Goal: Transaction & Acquisition: Purchase product/service

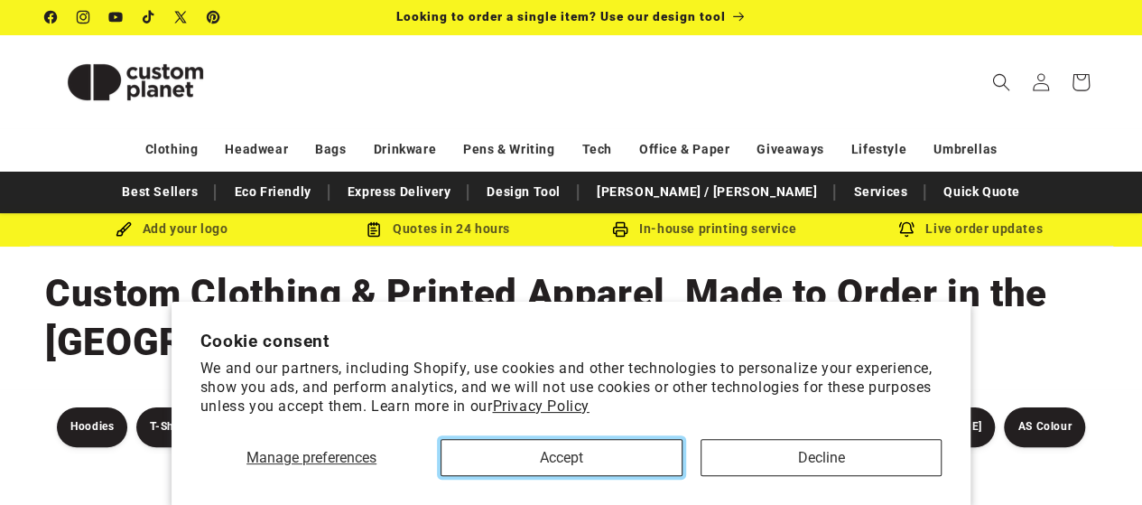
click at [637, 468] on button "Accept" at bounding box center [560, 457] width 241 height 37
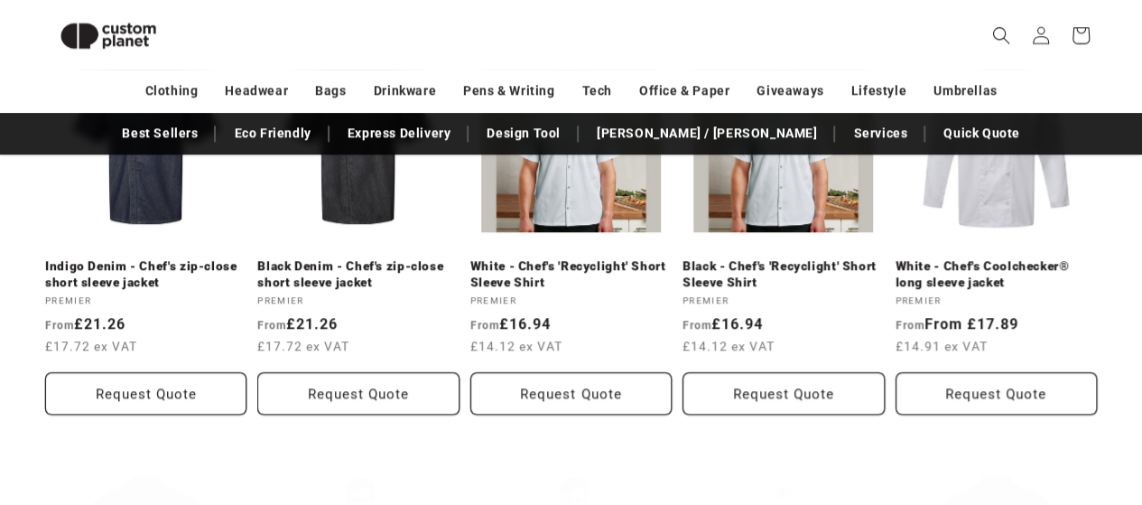
scroll to position [935, 0]
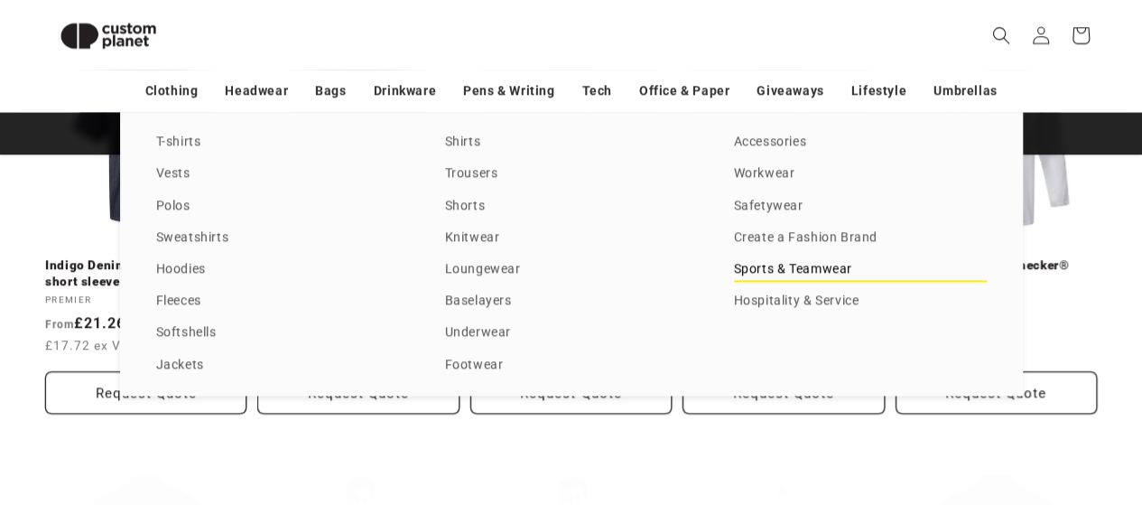
click at [756, 268] on link "Sports & Teamwear" at bounding box center [860, 269] width 253 height 24
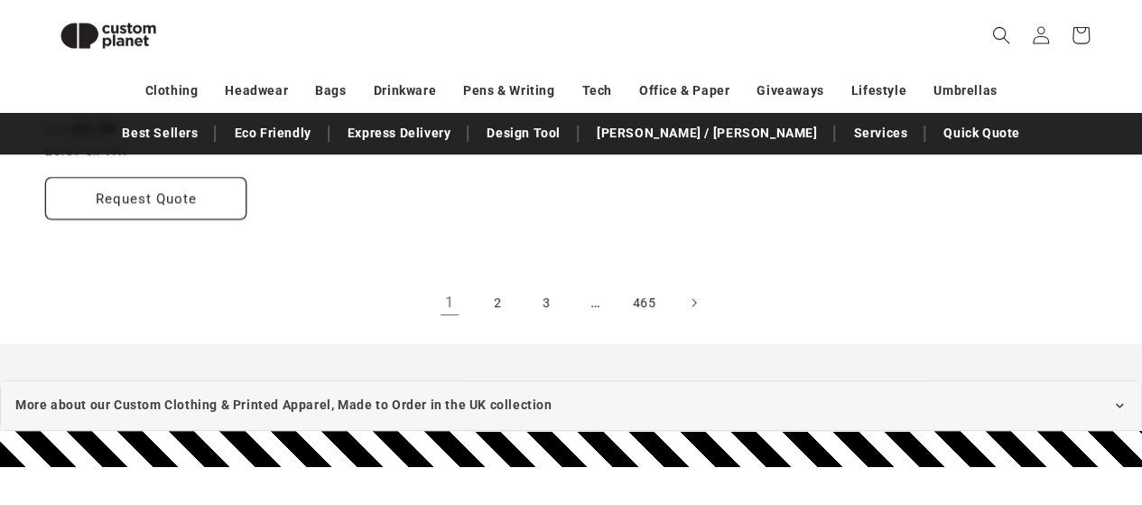
scroll to position [3528, 0]
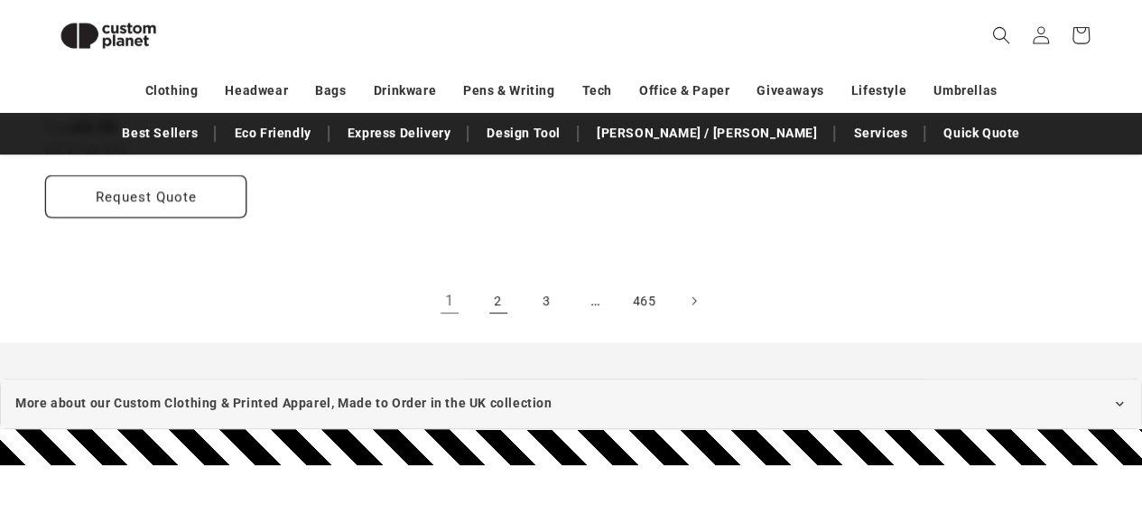
click at [498, 302] on link "2" at bounding box center [498, 301] width 40 height 40
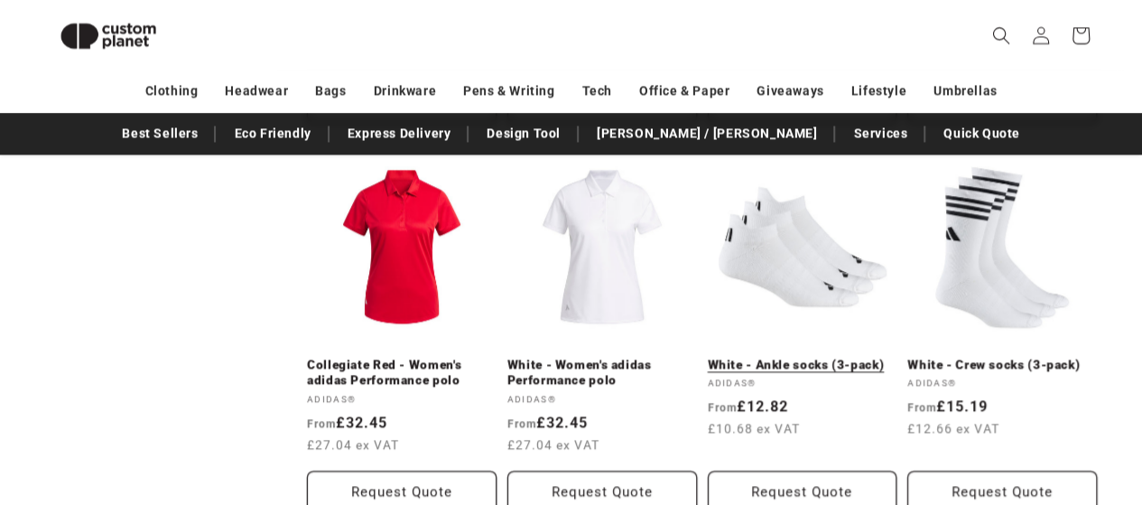
scroll to position [1383, 0]
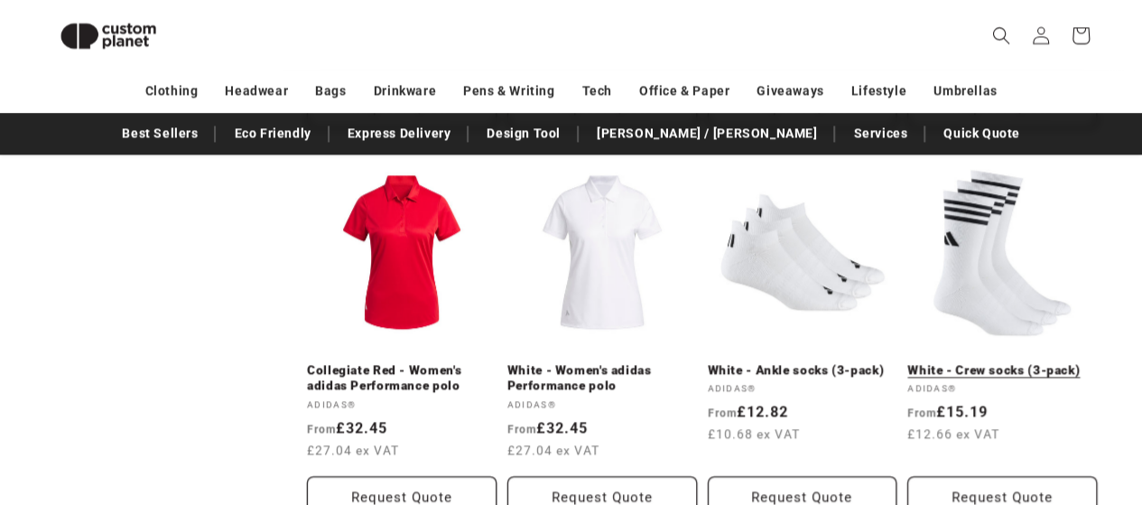
click at [1013, 373] on link "White - Crew socks (3-pack)" at bounding box center [1002, 370] width 190 height 16
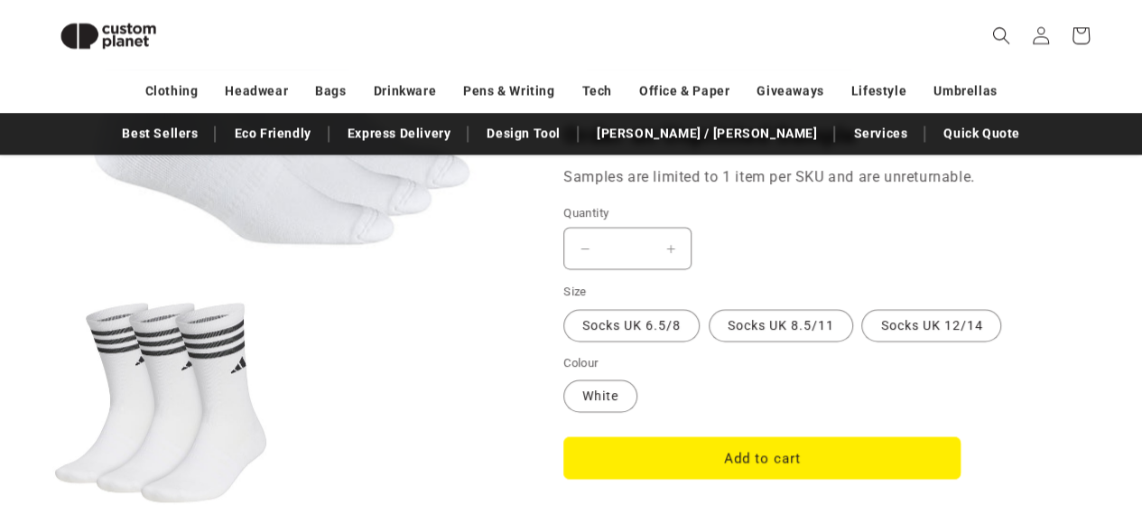
scroll to position [1415, 0]
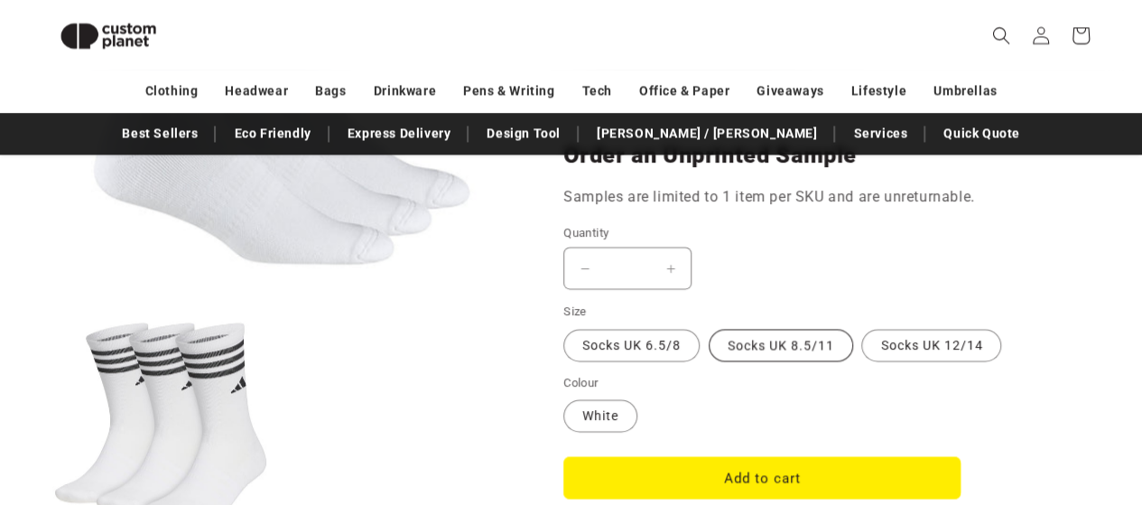
click at [800, 348] on label "Socks UK 8.5/11 Variant sold out or unavailable" at bounding box center [781, 345] width 144 height 32
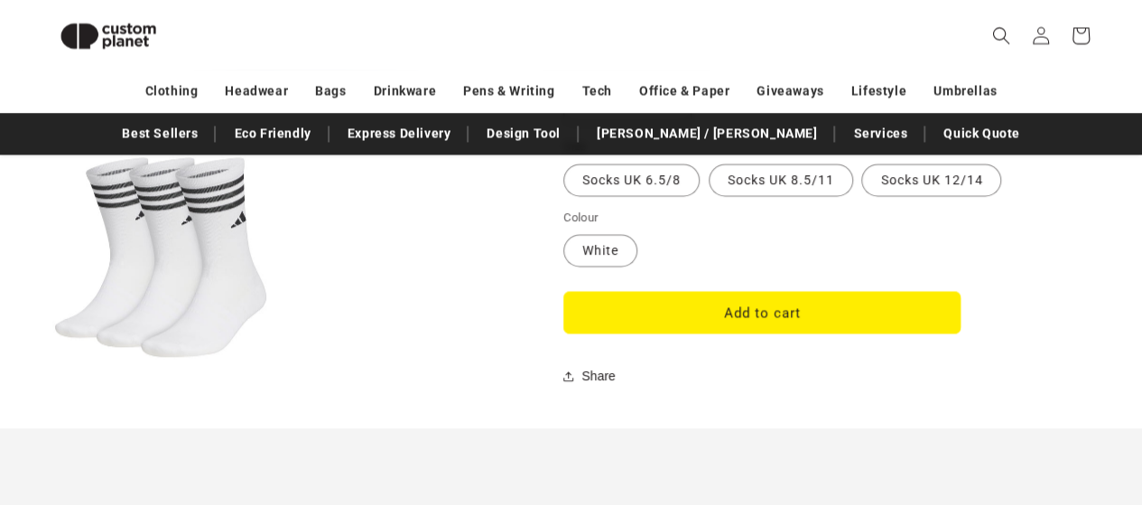
scroll to position [1580, 0]
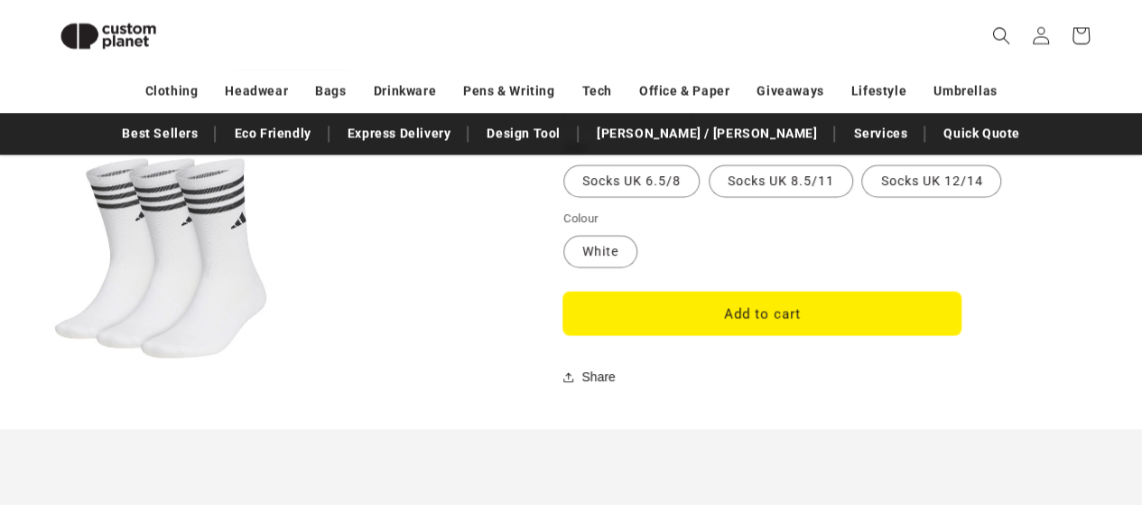
click at [802, 325] on button "Add to cart" at bounding box center [761, 313] width 397 height 42
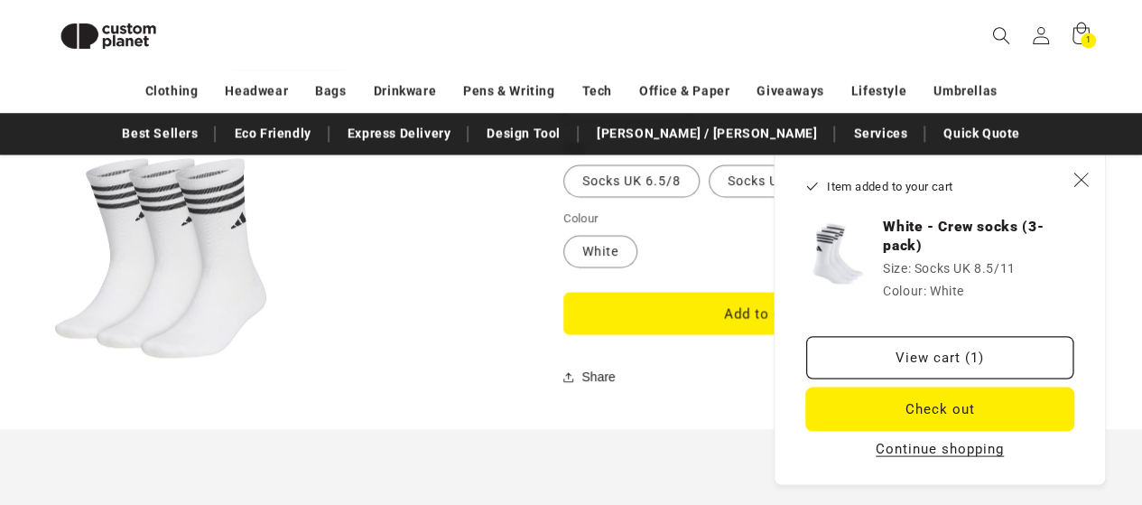
click at [953, 407] on button "Check out" at bounding box center [939, 408] width 267 height 42
click at [1089, 187] on span "Close" at bounding box center [1080, 179] width 18 height 18
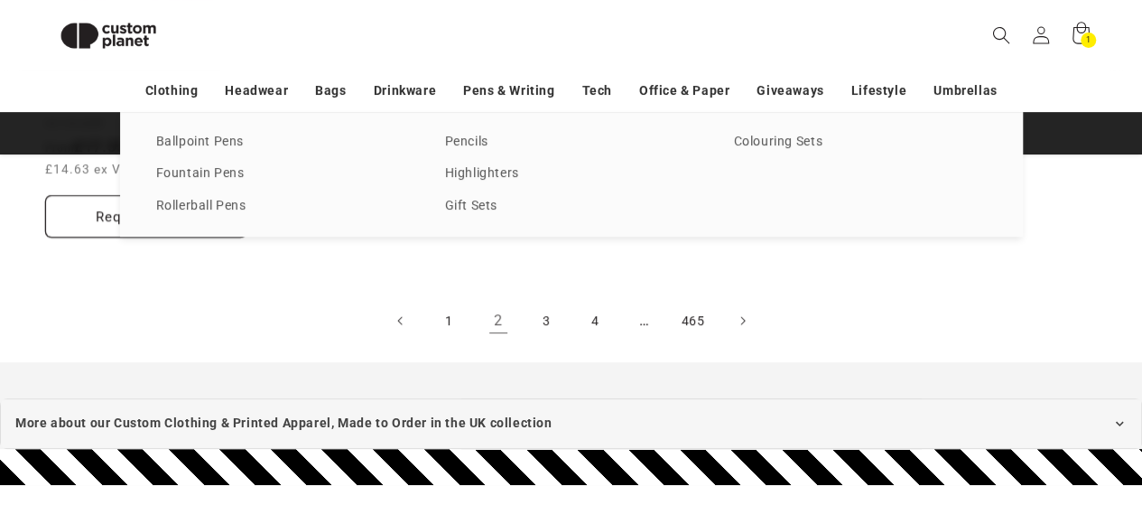
scroll to position [3508, 0]
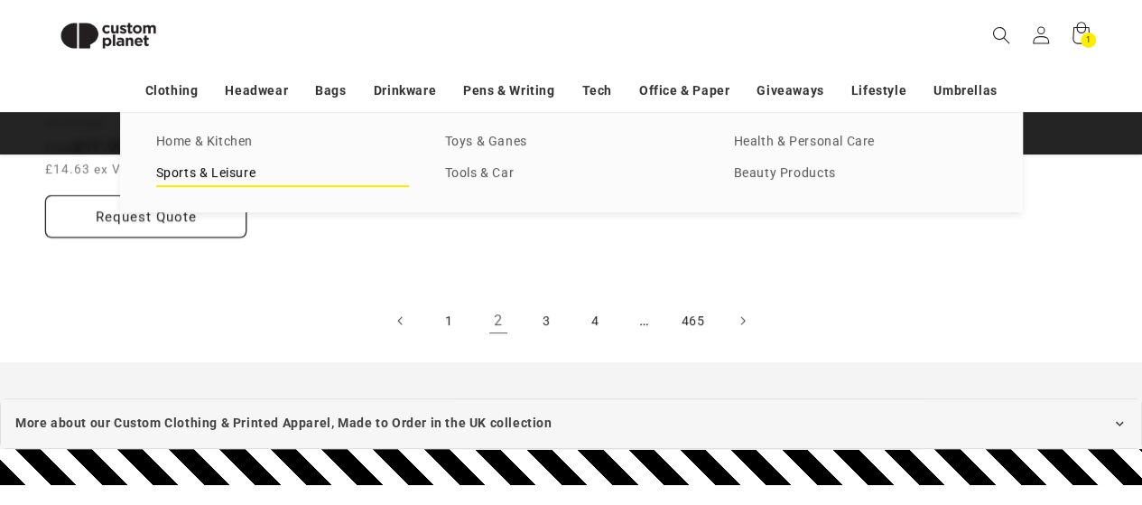
click at [277, 186] on link "Sports & Leisure" at bounding box center [282, 174] width 253 height 24
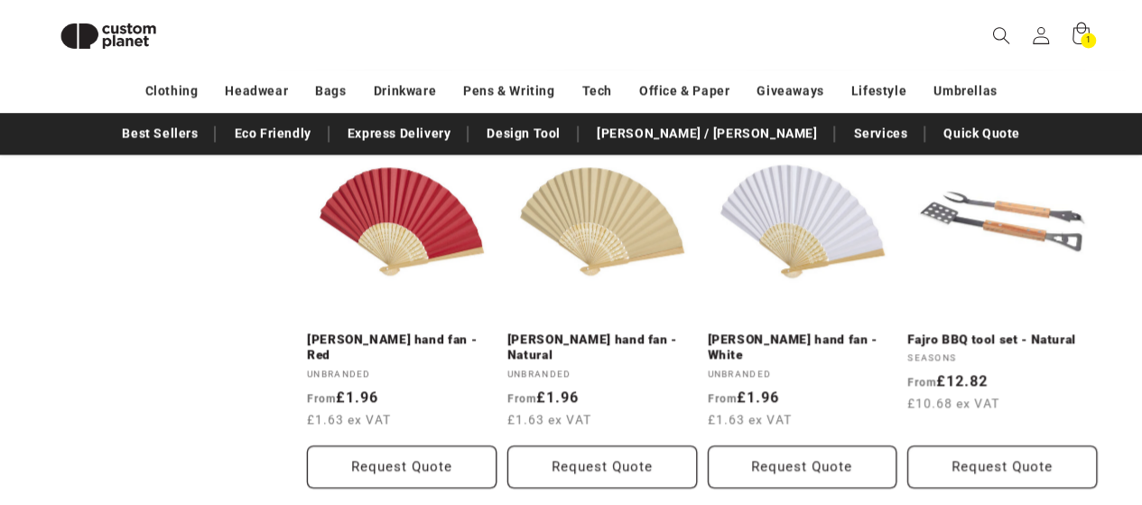
scroll to position [1414, 0]
